Goal: Task Accomplishment & Management: Use online tool/utility

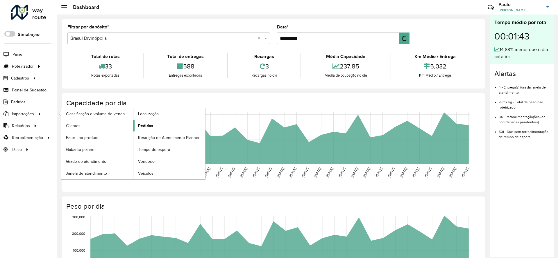
click at [149, 123] on span "Pedidos" at bounding box center [145, 126] width 15 height 6
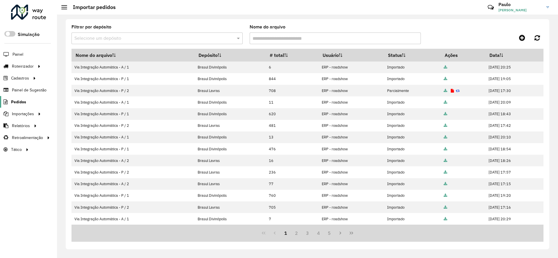
click at [19, 104] on span "Pedidos" at bounding box center [18, 102] width 15 height 6
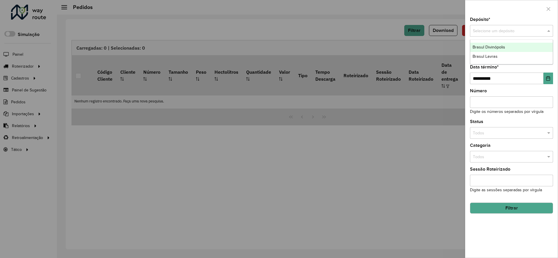
click at [528, 34] on div "Selecione um depósito" at bounding box center [511, 31] width 83 height 12
drag, startPoint x: 517, startPoint y: 48, endPoint x: 493, endPoint y: 59, distance: 27.1
click at [493, 59] on div "Brasul Divinópolis Brasul Lavras" at bounding box center [511, 52] width 83 height 18
click at [493, 59] on div "Brasul Lavras" at bounding box center [511, 56] width 83 height 9
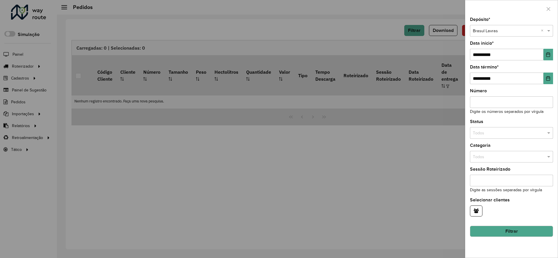
click at [507, 228] on button "Filtrar" at bounding box center [511, 231] width 83 height 11
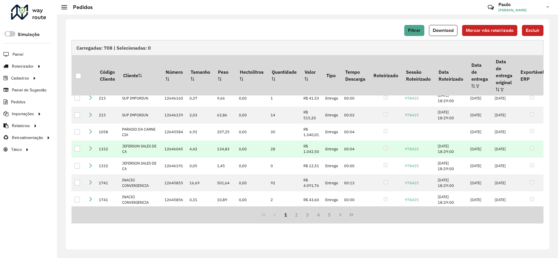
scroll to position [35, 0]
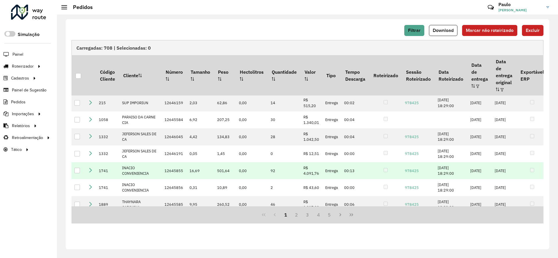
click at [92, 168] on icon at bounding box center [90, 170] width 5 height 5
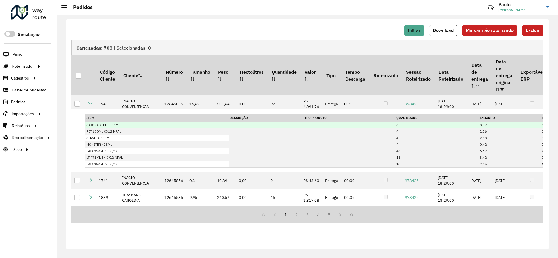
scroll to position [70, 0]
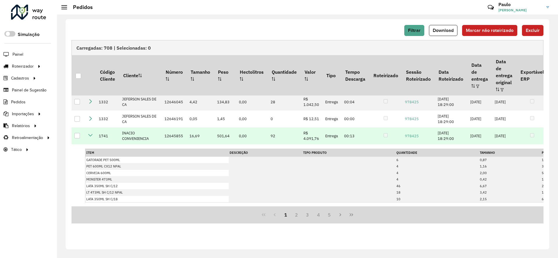
click at [92, 133] on icon at bounding box center [90, 135] width 5 height 5
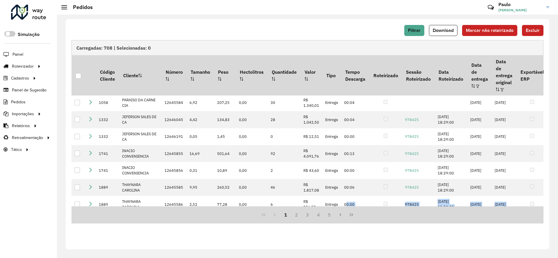
scroll to position [71, 0]
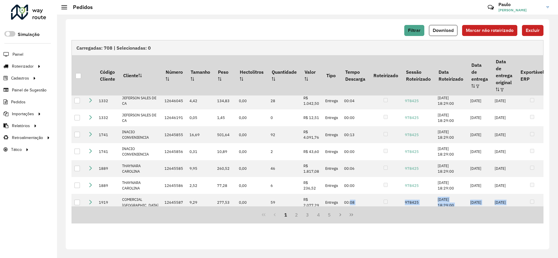
drag, startPoint x: 320, startPoint y: 208, endPoint x: 343, endPoint y: 204, distance: 23.6
click at [343, 204] on div "Carregadas: 708 | Selecionadas: 0 Código Cliente Cliente Número Tamanho Peso He…" at bounding box center [308, 132] width 472 height 184
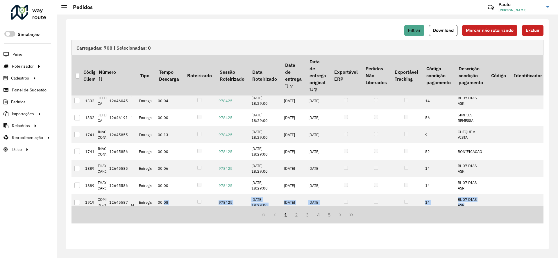
scroll to position [71, 240]
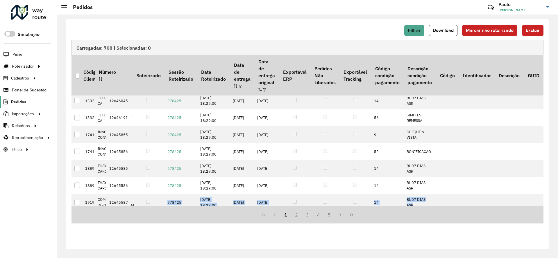
click at [25, 100] on span "Pedidos" at bounding box center [18, 102] width 15 height 6
click at [457, 30] on button "Download" at bounding box center [443, 30] width 28 height 11
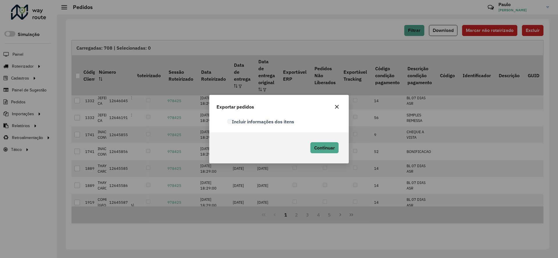
click at [292, 126] on div "Incluir informações dos itens" at bounding box center [279, 124] width 139 height 16
click at [235, 123] on label "Incluir informações dos itens" at bounding box center [261, 121] width 67 height 7
click at [336, 145] on button "Continuar" at bounding box center [325, 147] width 28 height 11
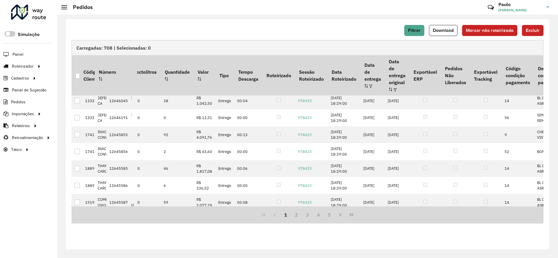
scroll to position [71, 0]
